Goal: Information Seeking & Learning: Learn about a topic

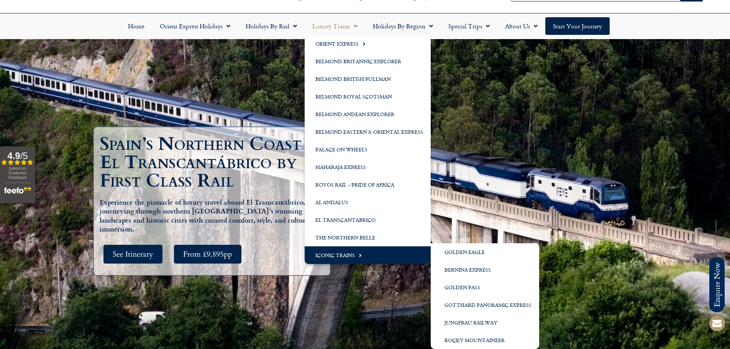
click at [359, 252] on span "Menu" at bounding box center [358, 255] width 7 height 13
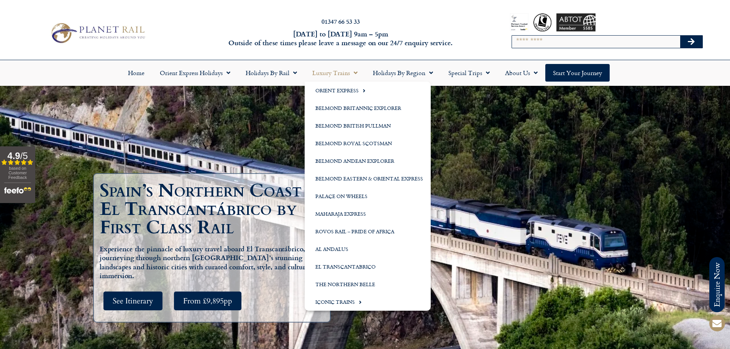
click at [340, 76] on link "Luxury Trains" at bounding box center [335, 73] width 61 height 18
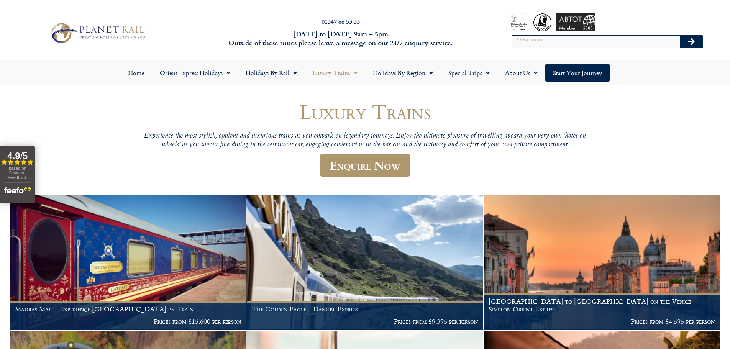
click at [561, 38] on input "Search" at bounding box center [596, 42] width 168 height 12
type input "*****"
click at [681, 36] on button "Search" at bounding box center [692, 42] width 22 height 12
click at [695, 42] on button "Search" at bounding box center [692, 42] width 22 height 12
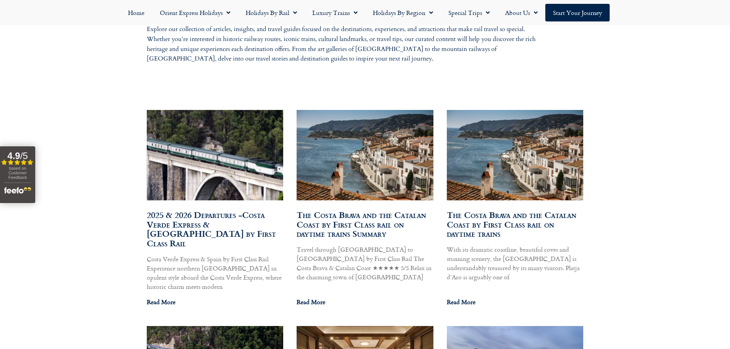
scroll to position [383, 0]
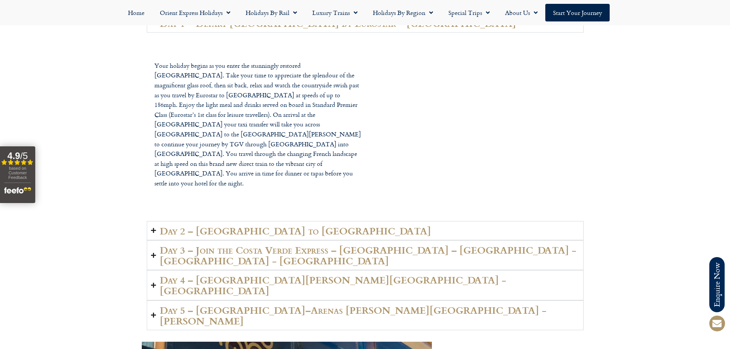
scroll to position [1380, 0]
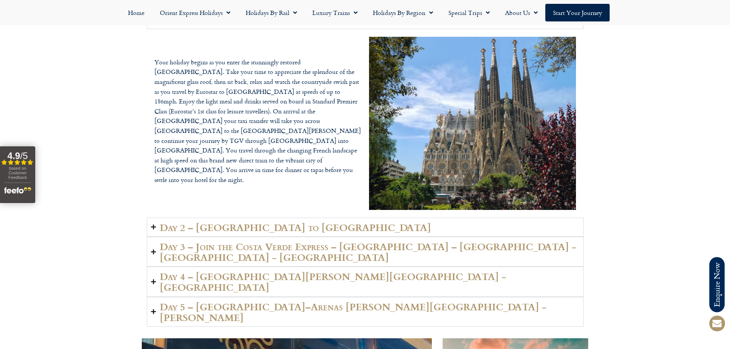
click at [151, 224] on icon "Accordion. Open links with Enter or Space, close with Escape, and navigate with…" at bounding box center [153, 227] width 5 height 6
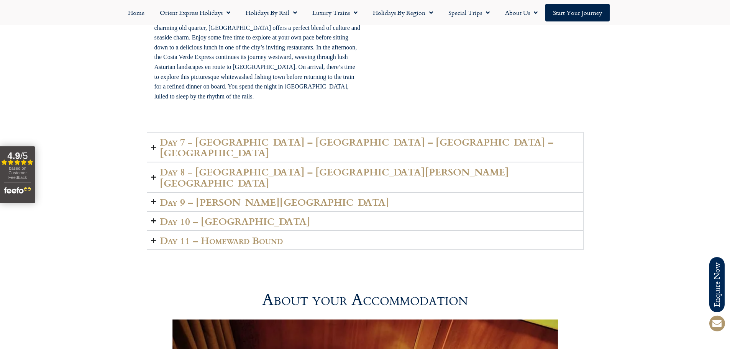
scroll to position [2186, 0]
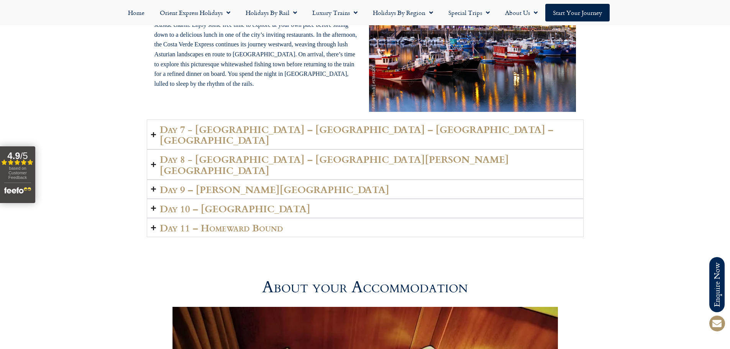
click at [153, 225] on icon "Accordion. Open links with Enter or Space, close with Escape, and navigate with…" at bounding box center [153, 228] width 5 height 6
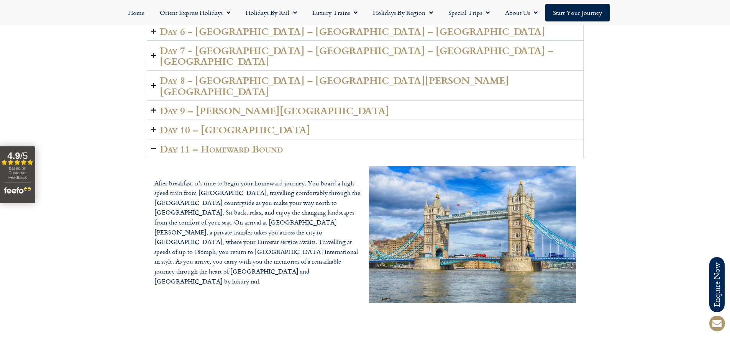
scroll to position [2070, 0]
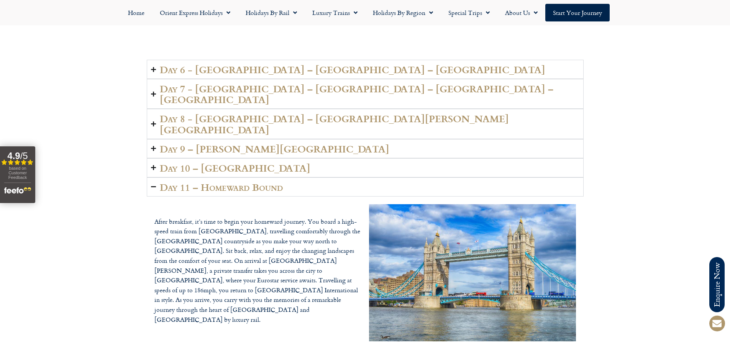
click at [153, 146] on icon "Accordion. Open links with Enter or Space, close with Escape, and navigate with…" at bounding box center [153, 149] width 5 height 6
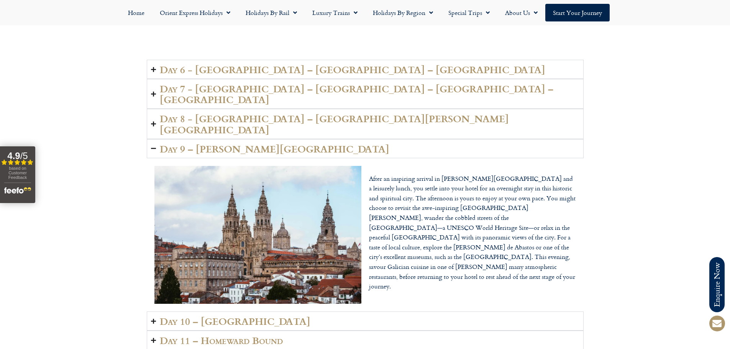
click at [625, 107] on div "Day 6 - Oviedo – Gijón – Luarca After a relaxing breakfast on board, your day b…" at bounding box center [365, 222] width 730 height 332
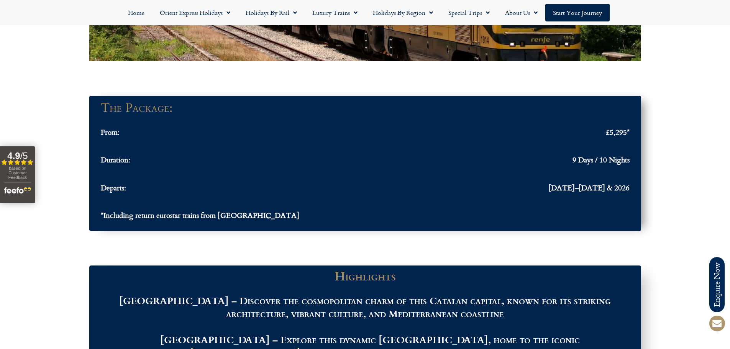
scroll to position [729, 0]
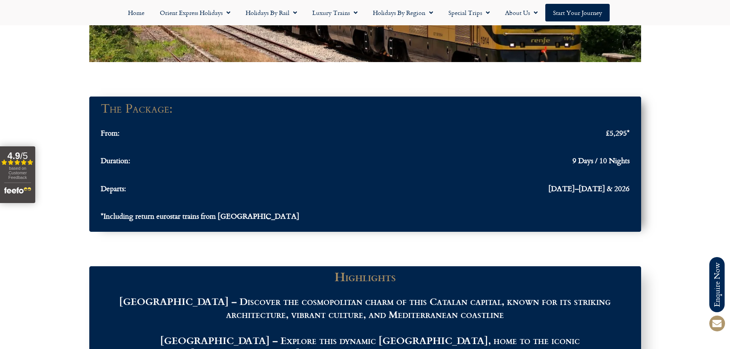
click at [73, 78] on div at bounding box center [365, 79] width 730 height 27
